Goal: Transaction & Acquisition: Book appointment/travel/reservation

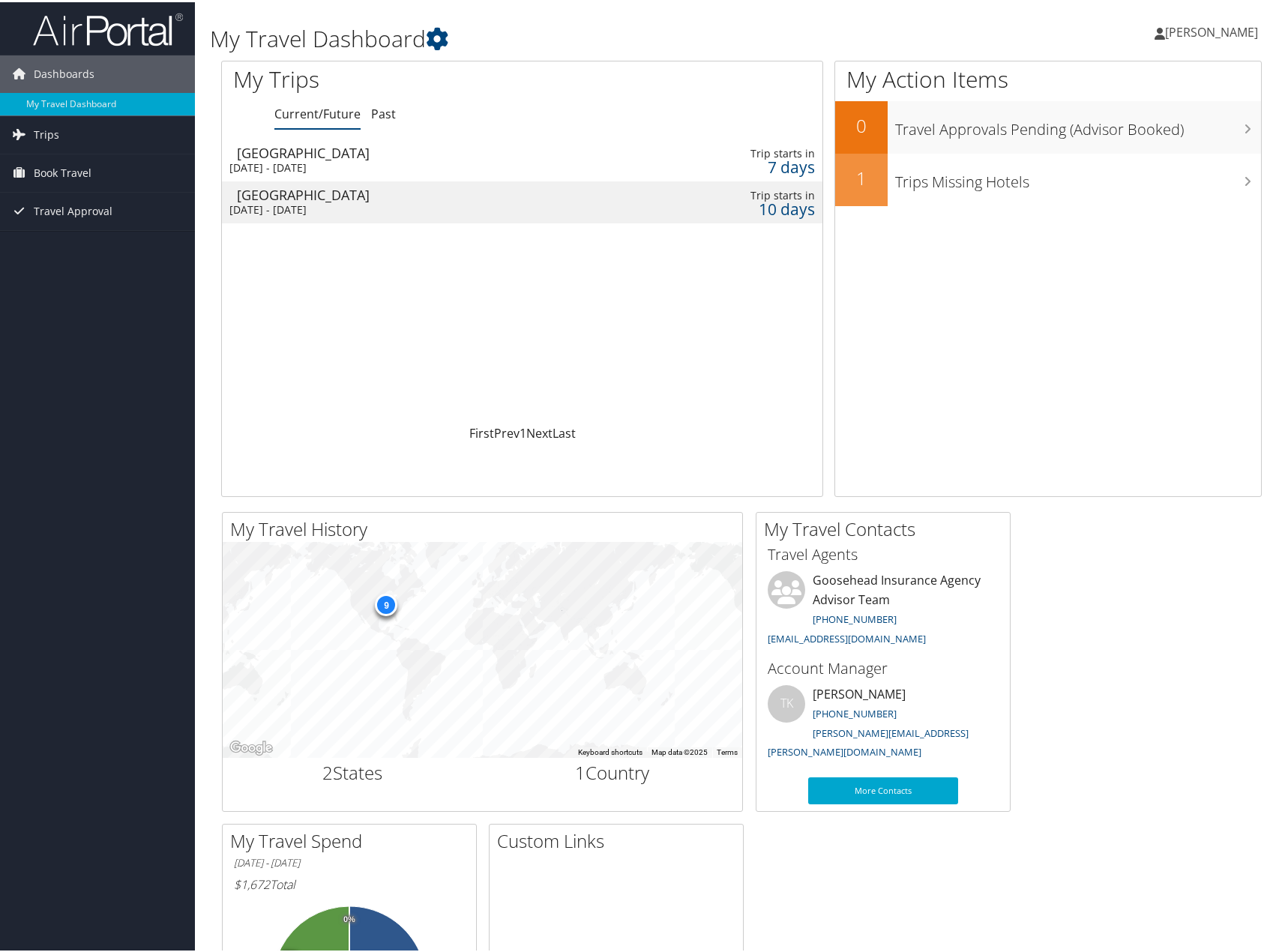
click at [298, 201] on div "[DATE] - [DATE]" at bounding box center [421, 208] width 384 height 13
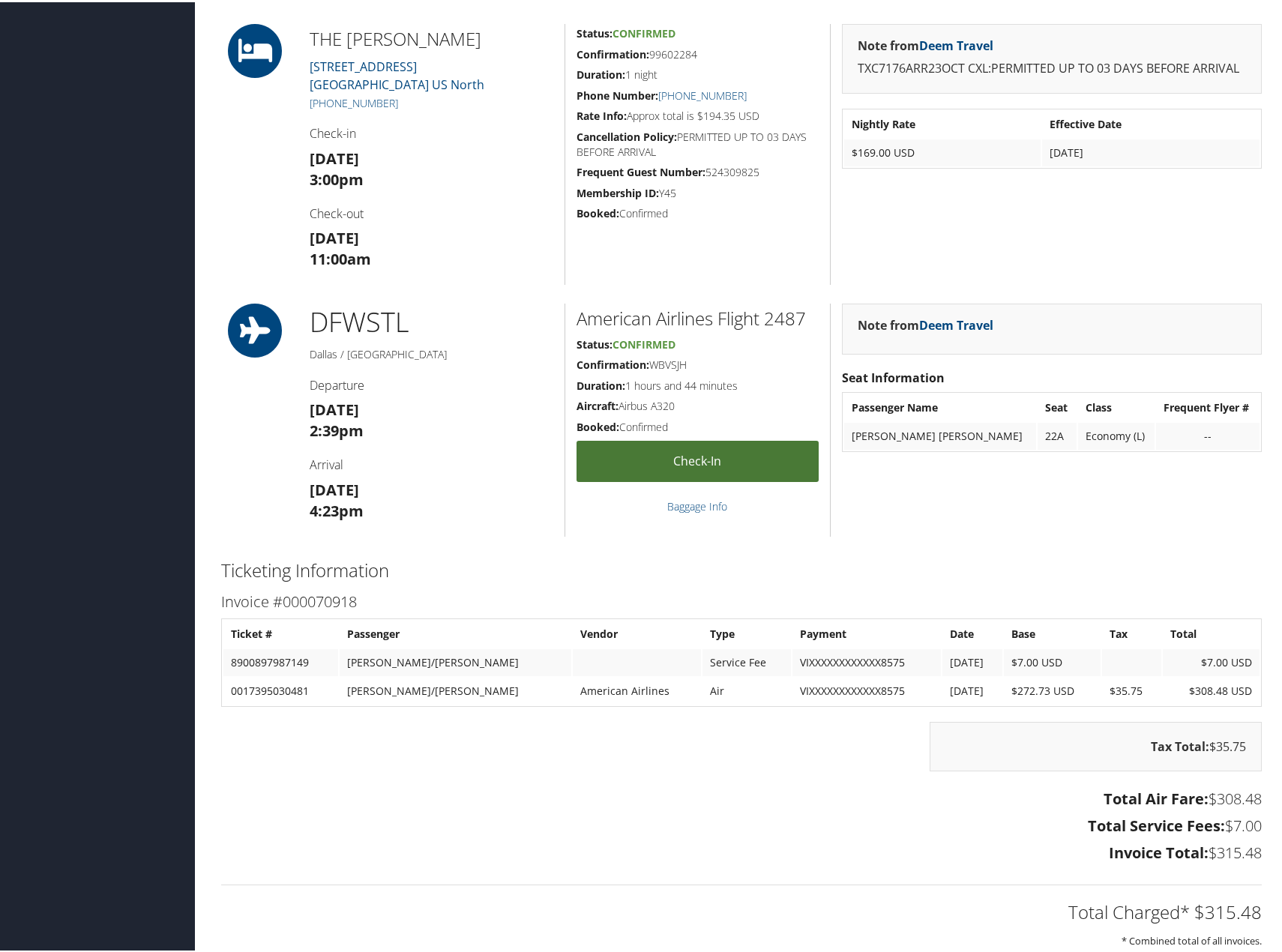
scroll to position [698, 0]
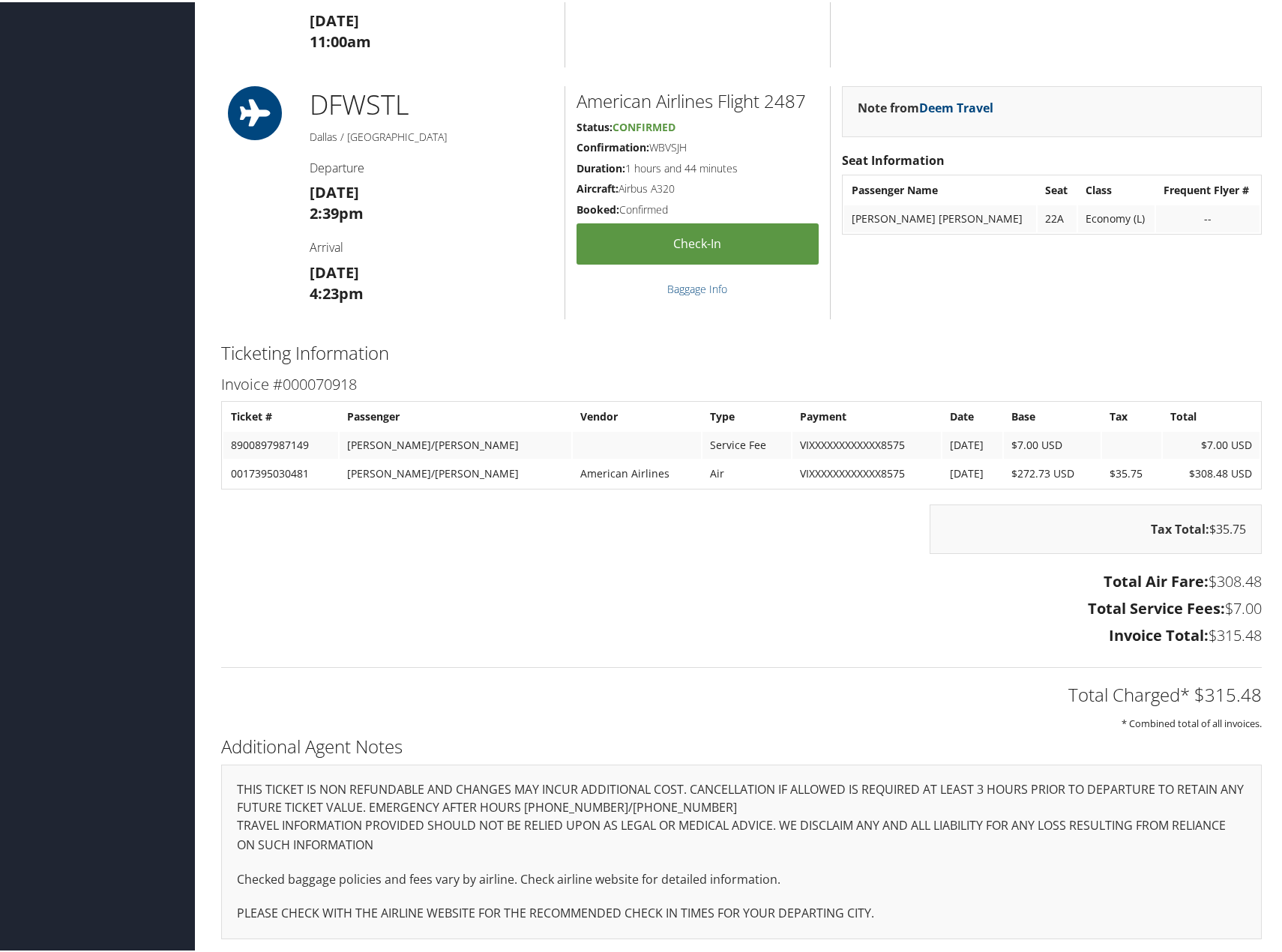
click at [983, 318] on div "86401689 Dallas, TX St Louis, MO Thu 23 Oct 2025 - Fri 24 Oct 2025 DNV246 Agenc…" at bounding box center [741, 149] width 1063 height 1603
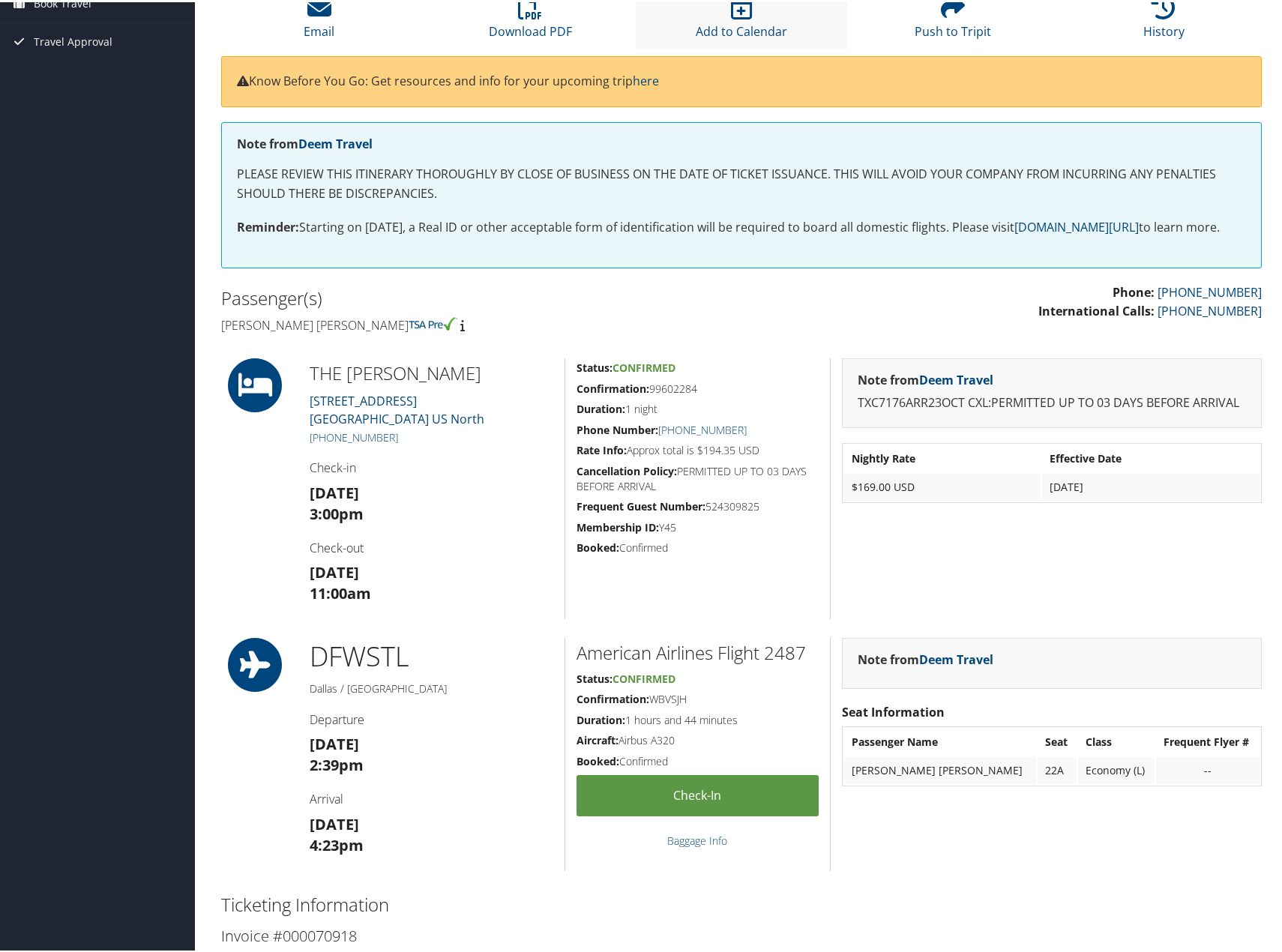
scroll to position [0, 0]
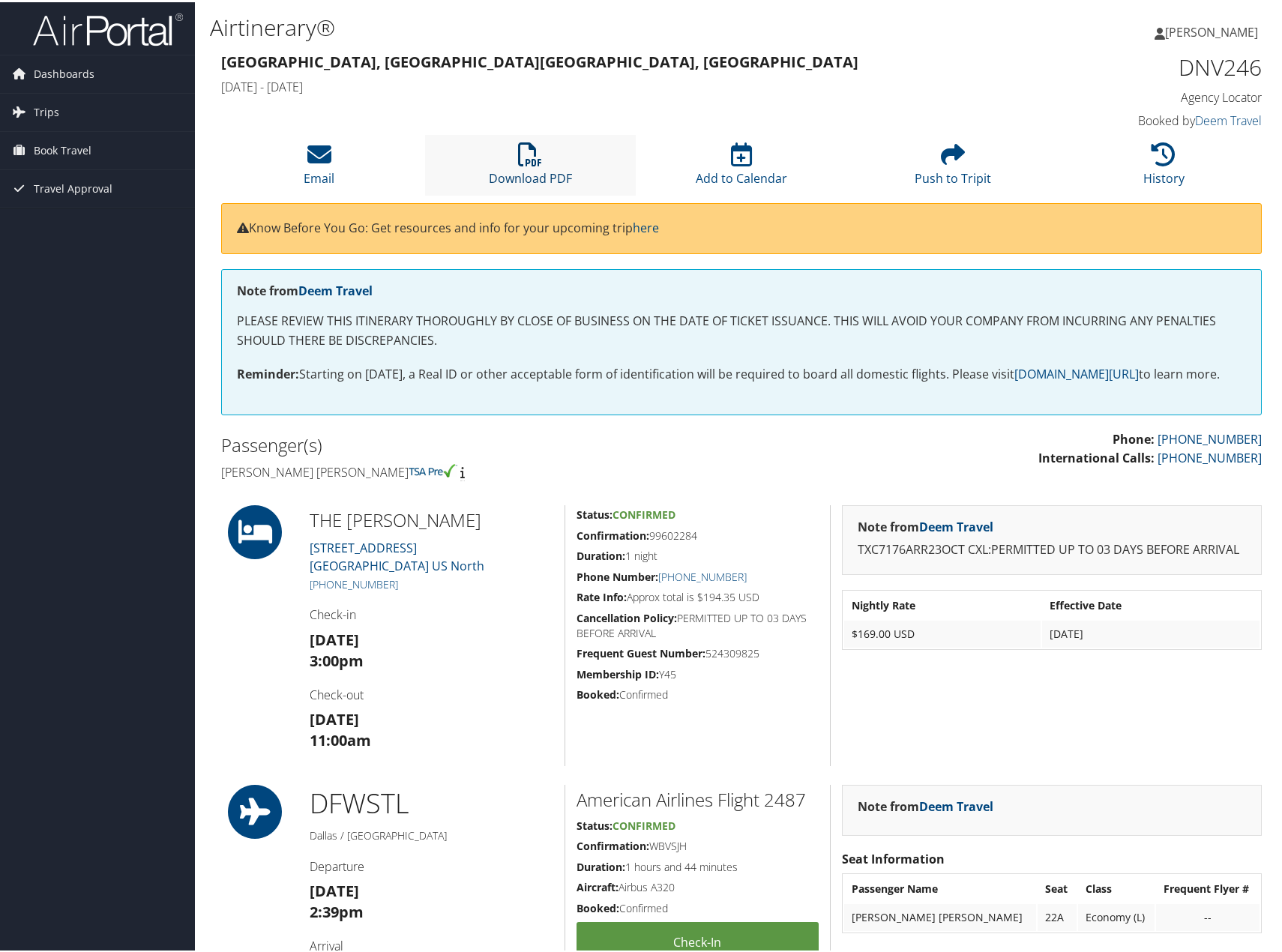
click at [537, 170] on link "Download PDF" at bounding box center [531, 166] width 83 height 36
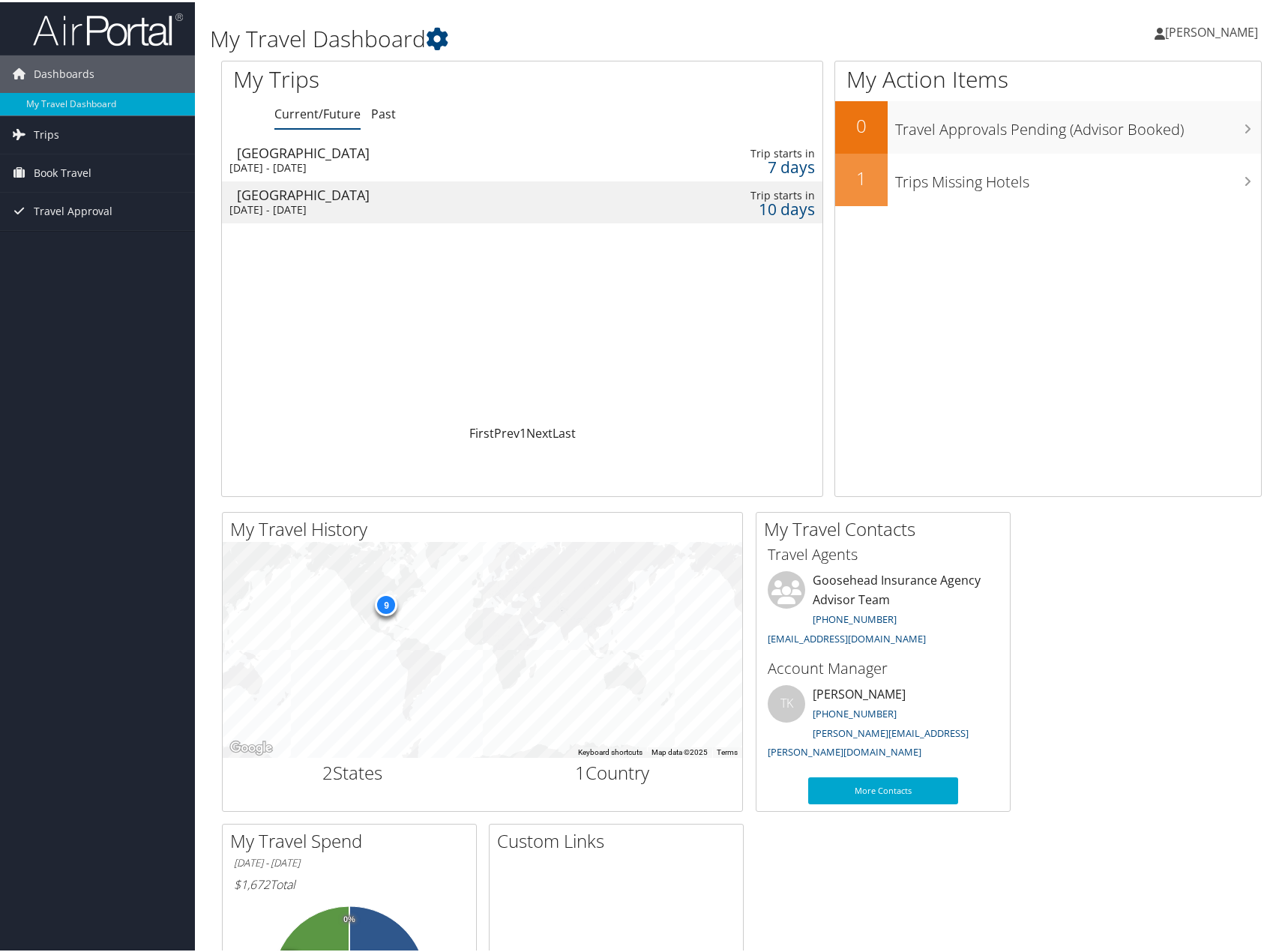
drag, startPoint x: 75, startPoint y: 175, endPoint x: 83, endPoint y: 195, distance: 21.5
click at [75, 175] on span "Book Travel" at bounding box center [62, 170] width 58 height 38
click at [99, 249] on link "Book/Manage Online Trips" at bounding box center [98, 245] width 195 height 23
click at [1196, 25] on span "[PERSON_NAME]" at bounding box center [1211, 30] width 93 height 17
click at [1152, 78] on link "My Settings" at bounding box center [1171, 83] width 167 height 26
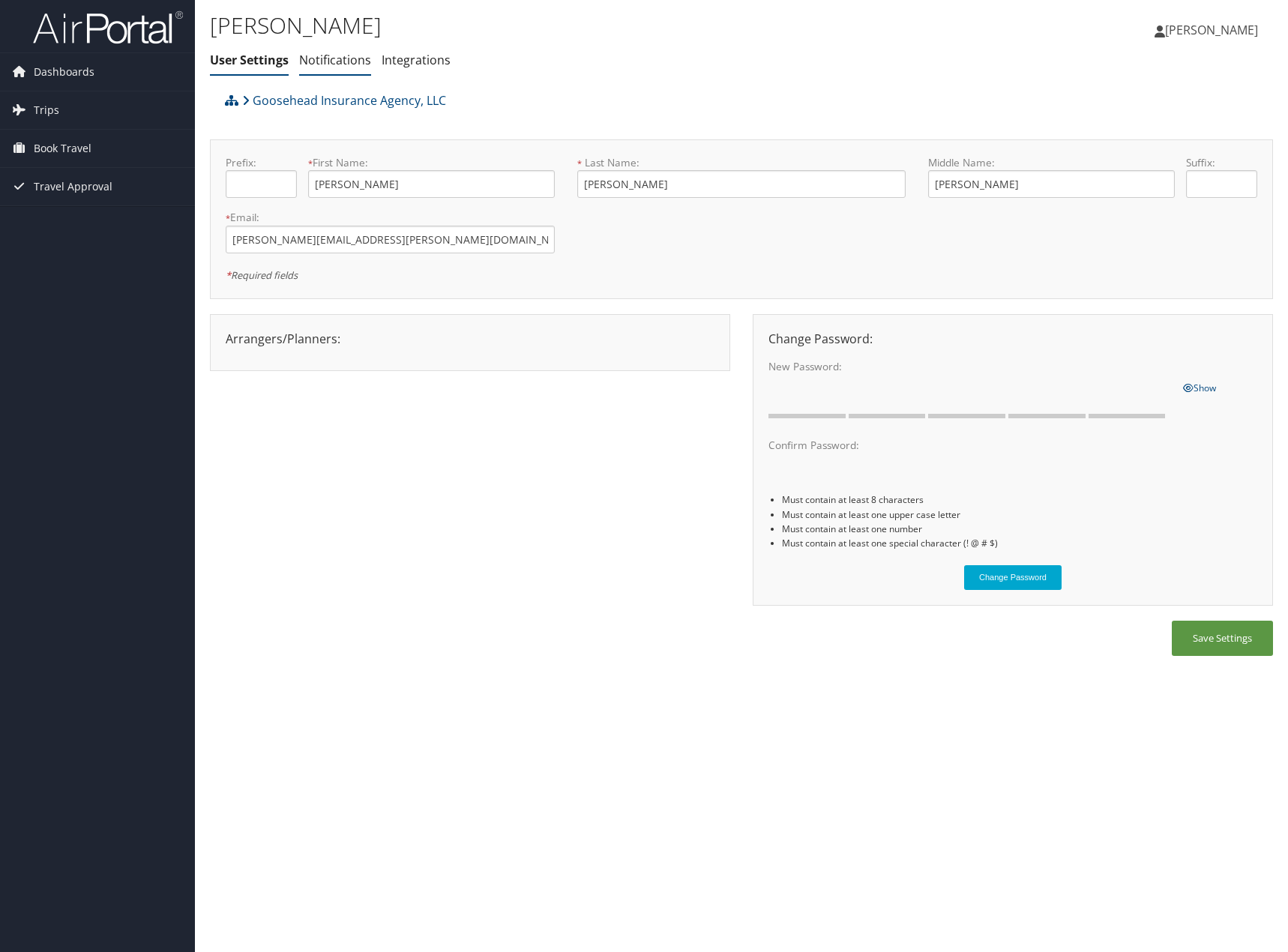
click at [355, 49] on li "Notifications" at bounding box center [335, 61] width 72 height 27
click at [426, 63] on link "Integrations" at bounding box center [416, 60] width 69 height 17
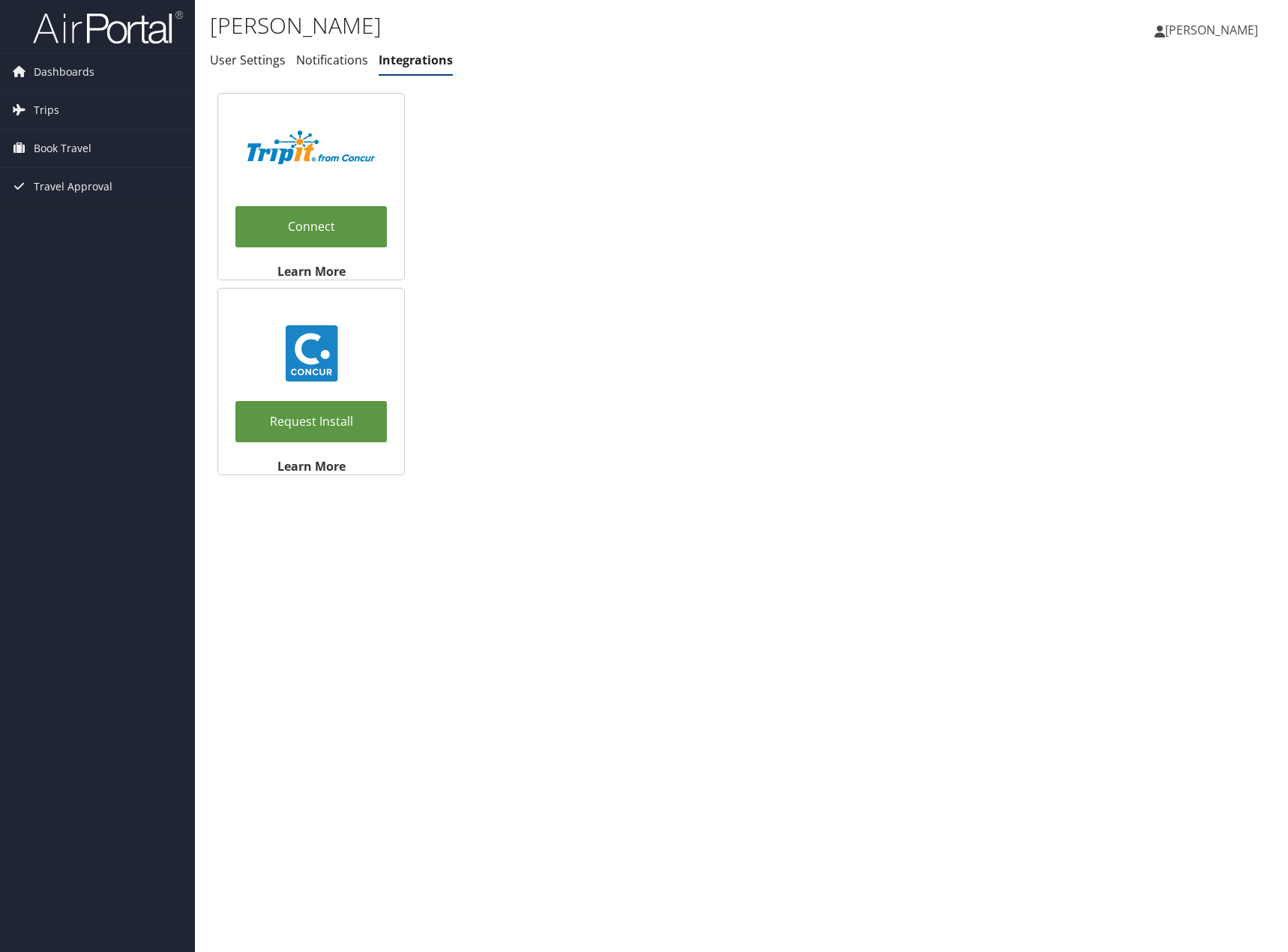
click at [1184, 27] on span "[PERSON_NAME]" at bounding box center [1211, 30] width 93 height 17
click at [1164, 136] on link "View Travel Profile" at bounding box center [1174, 133] width 167 height 26
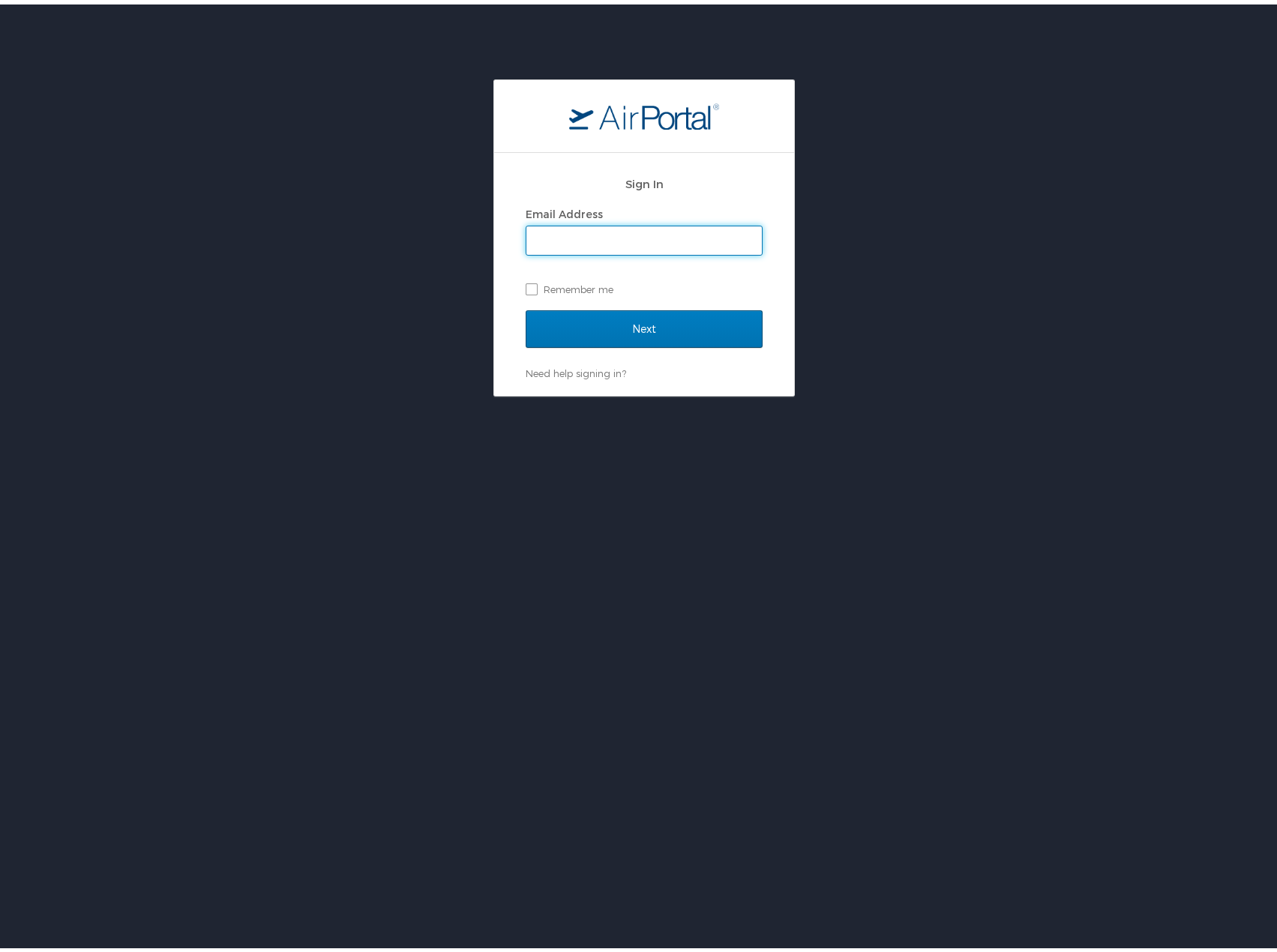
click at [692, 226] on input "Email Address" at bounding box center [644, 236] width 235 height 28
type input "taylor.ruwitch@goosehead.com"
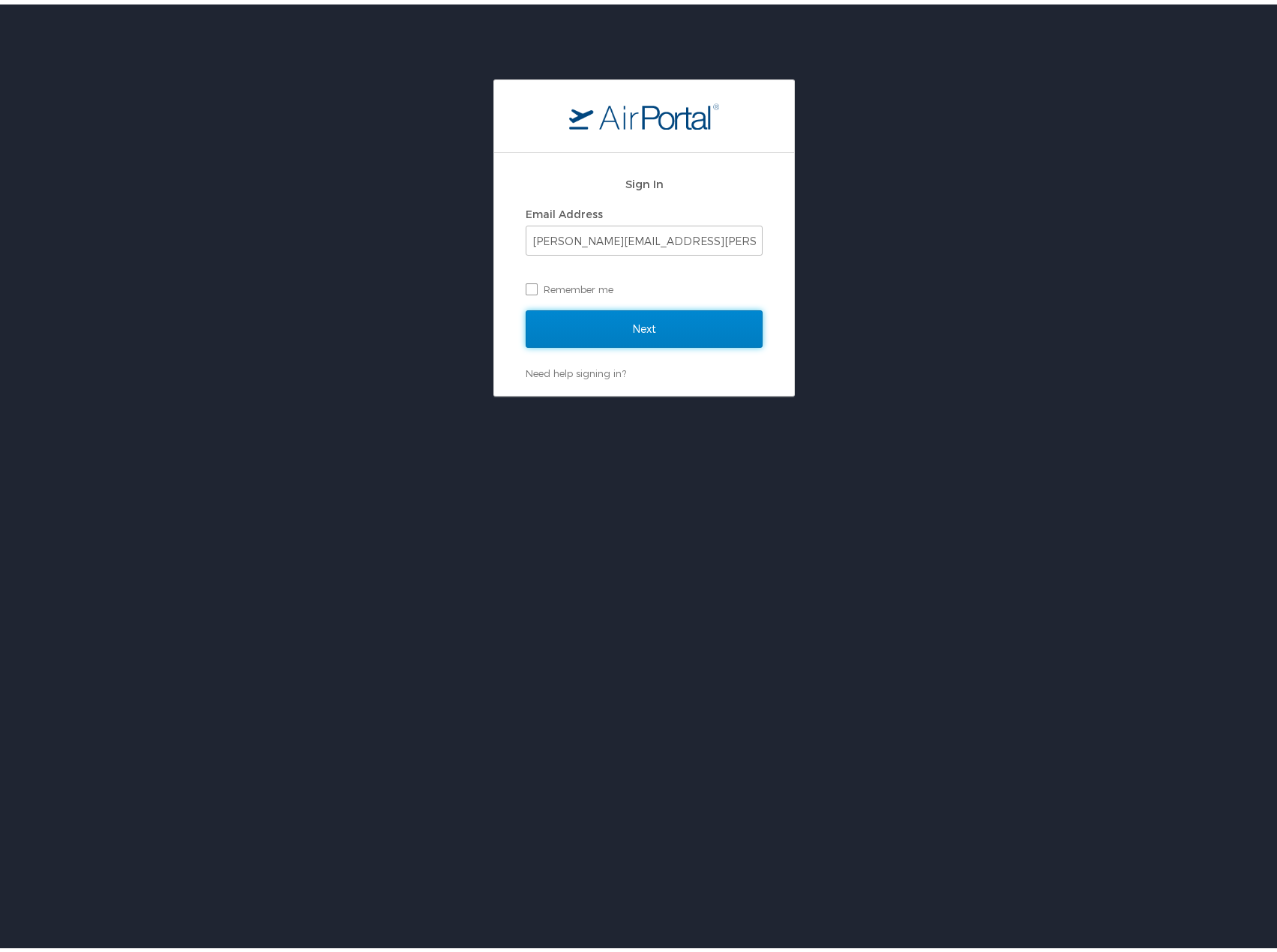
click at [643, 320] on input "Next" at bounding box center [644, 324] width 237 height 38
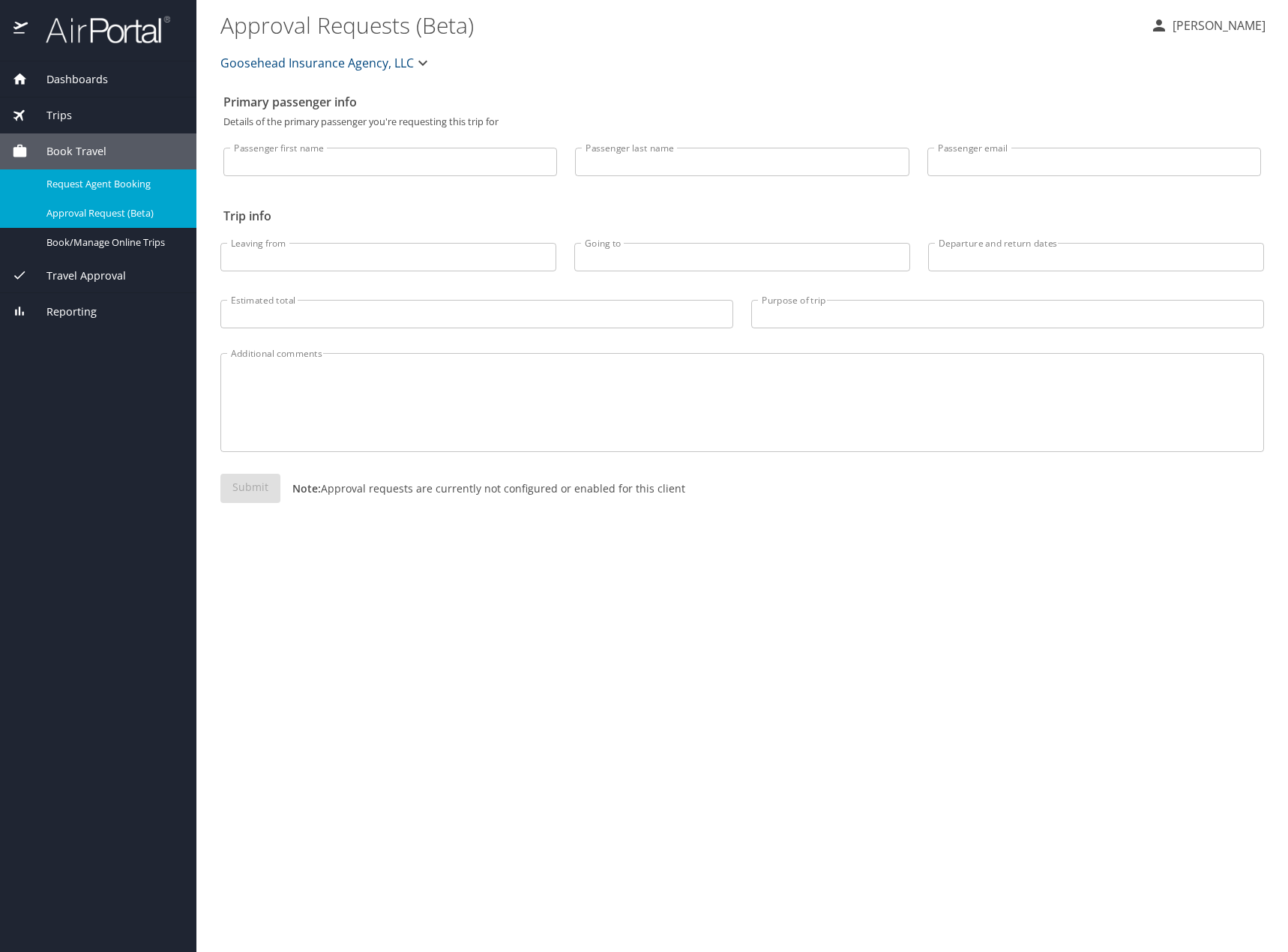
click at [92, 188] on span "Request Agent Booking" at bounding box center [113, 184] width 132 height 14
